Goal: Obtain resource: Download file/media

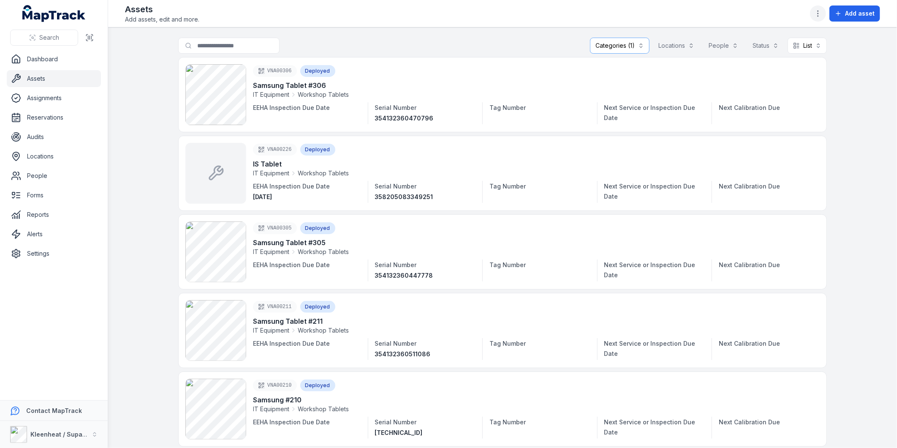
click at [823, 12] on icon "button" at bounding box center [818, 13] width 8 height 8
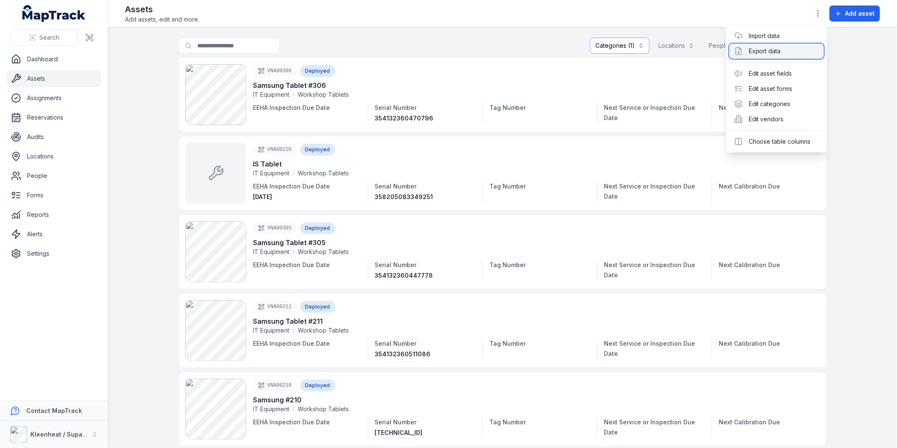
click at [777, 49] on div "Export data" at bounding box center [777, 51] width 95 height 15
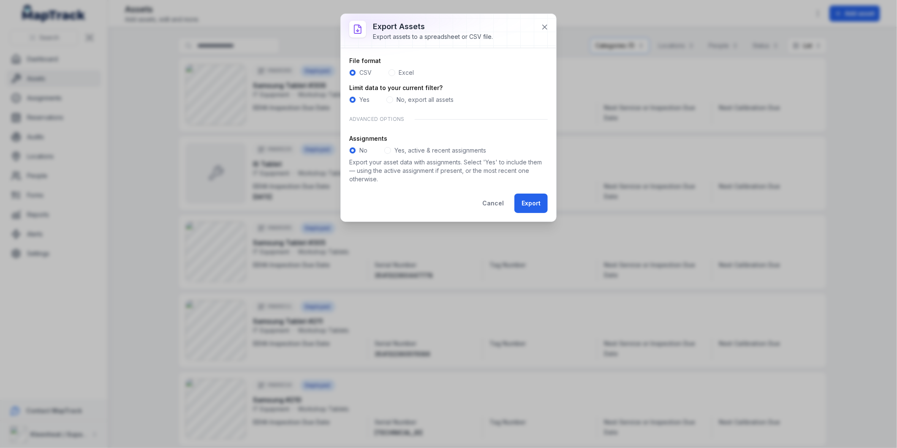
click at [397, 72] on div "Excel" at bounding box center [401, 72] width 25 height 8
click at [390, 73] on span at bounding box center [392, 72] width 7 height 7
click at [388, 149] on span at bounding box center [387, 150] width 7 height 7
click at [529, 203] on button "Export" at bounding box center [531, 203] width 33 height 19
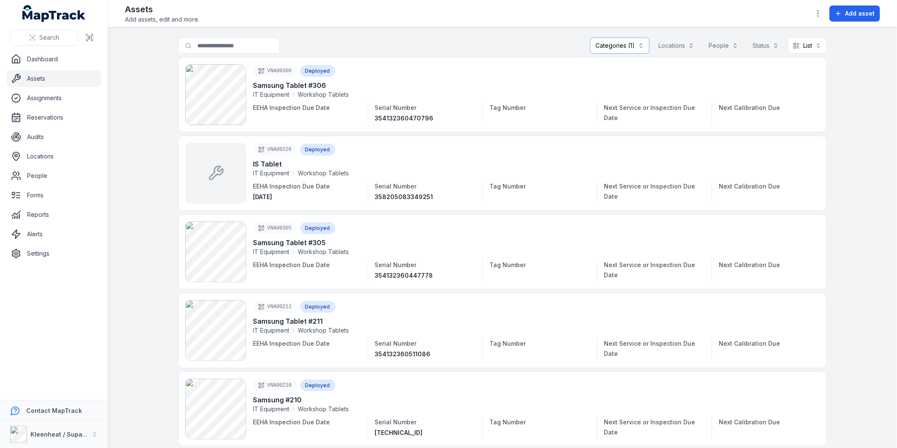
click at [661, 26] on header "Toggle Navigation Assets Add assets, edit and more. Add asset" at bounding box center [502, 13] width 789 height 27
click at [820, 15] on icon "button" at bounding box center [818, 13] width 8 height 8
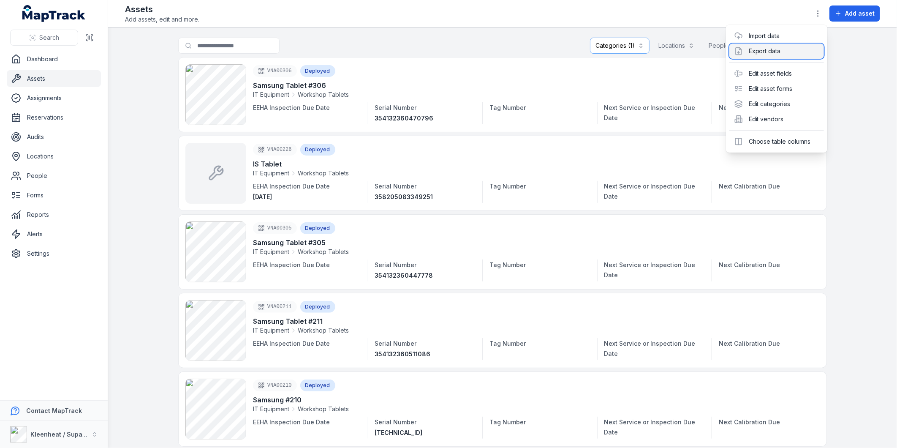
click at [772, 54] on div "Export data" at bounding box center [777, 51] width 95 height 15
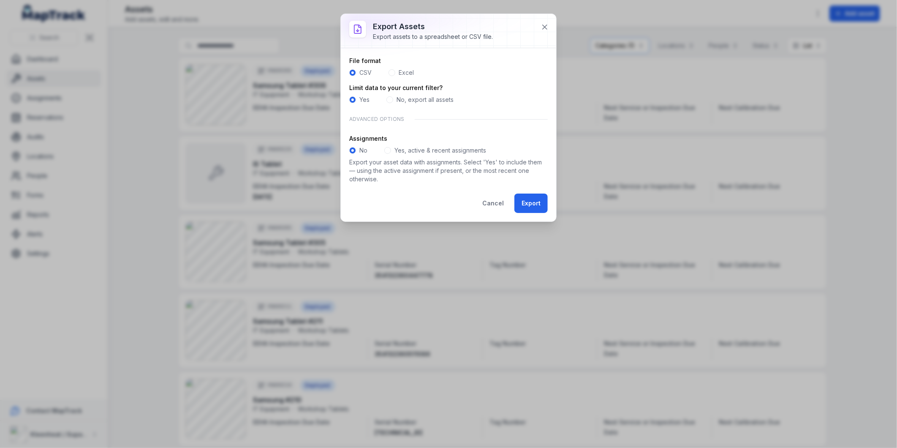
click at [391, 74] on span at bounding box center [392, 72] width 7 height 7
click at [387, 151] on span at bounding box center [387, 150] width 7 height 7
click at [538, 206] on button "Export" at bounding box center [531, 203] width 33 height 19
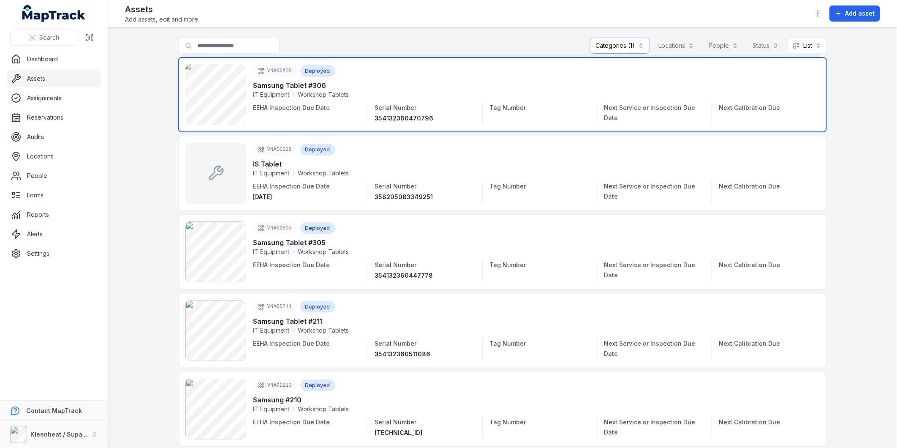
drag, startPoint x: 532, startPoint y: 80, endPoint x: 535, endPoint y: 78, distance: 4.6
click at [532, 80] on link at bounding box center [502, 94] width 649 height 75
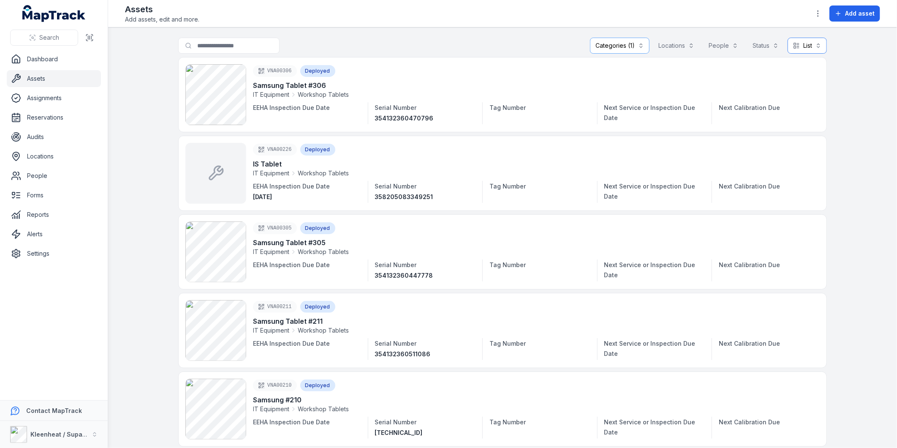
click at [804, 44] on button "List ****" at bounding box center [807, 46] width 39 height 16
click at [797, 66] on span "Table" at bounding box center [798, 67] width 16 height 8
